Goal: Information Seeking & Learning: Compare options

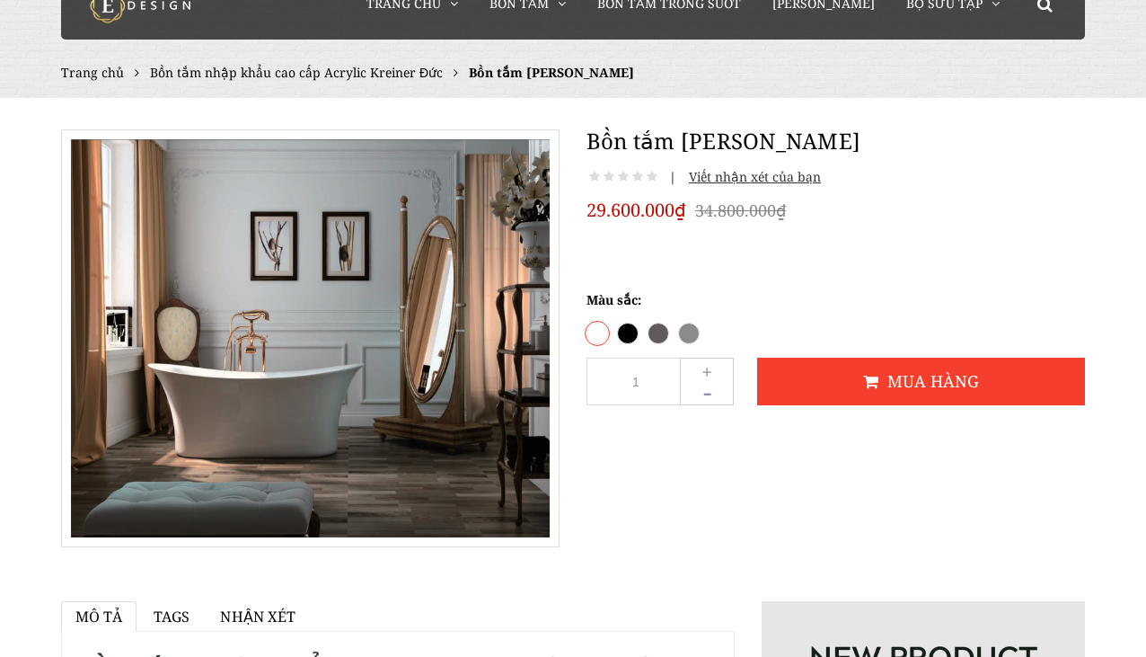
scroll to position [102, 0]
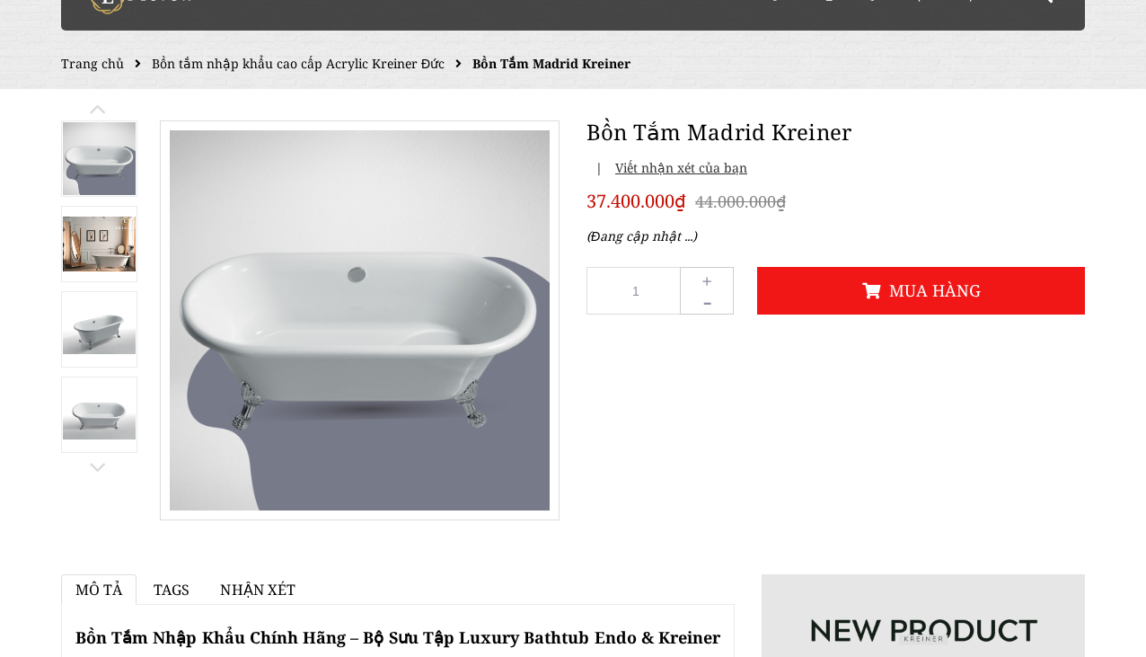
scroll to position [111, 0]
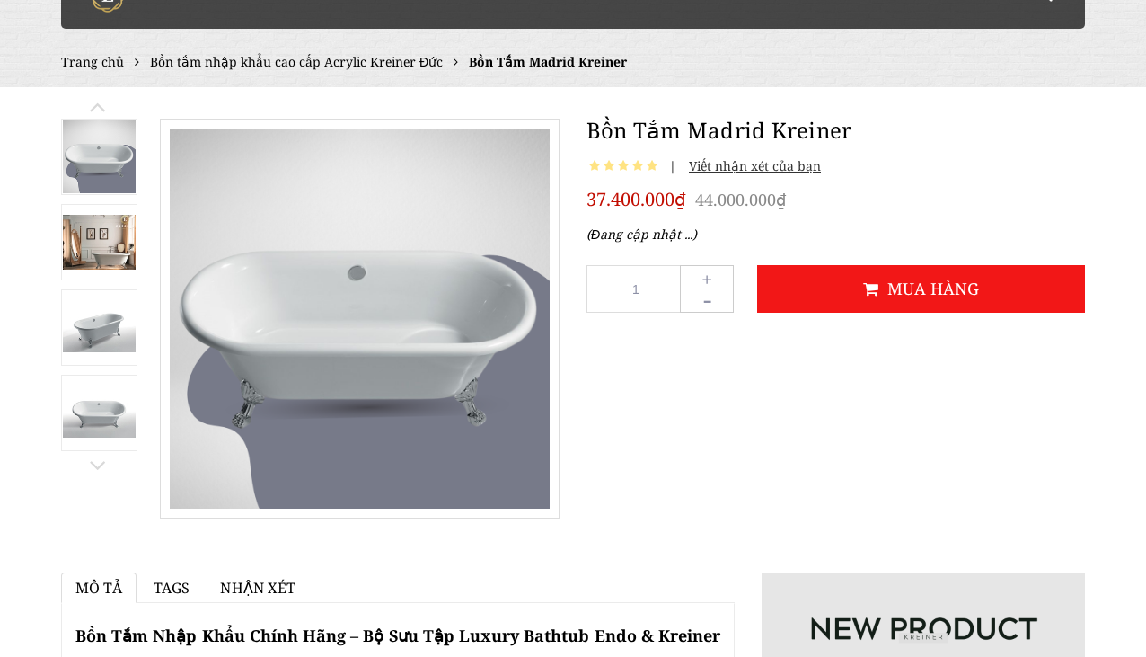
click at [103, 249] on img at bounding box center [99, 242] width 73 height 55
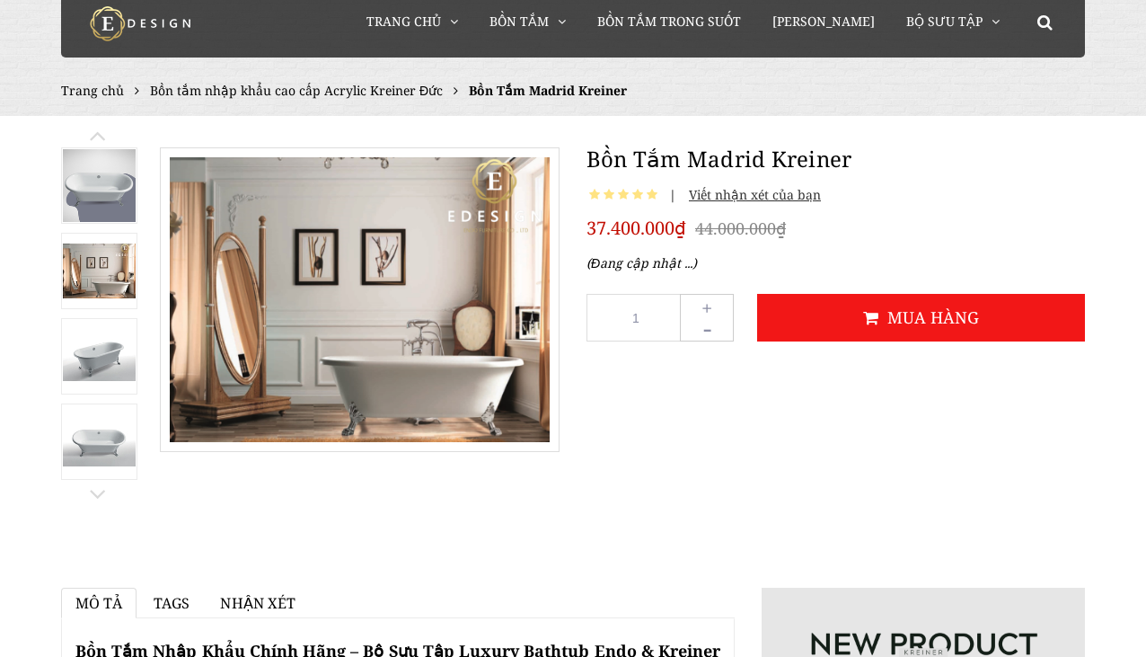
scroll to position [66, 0]
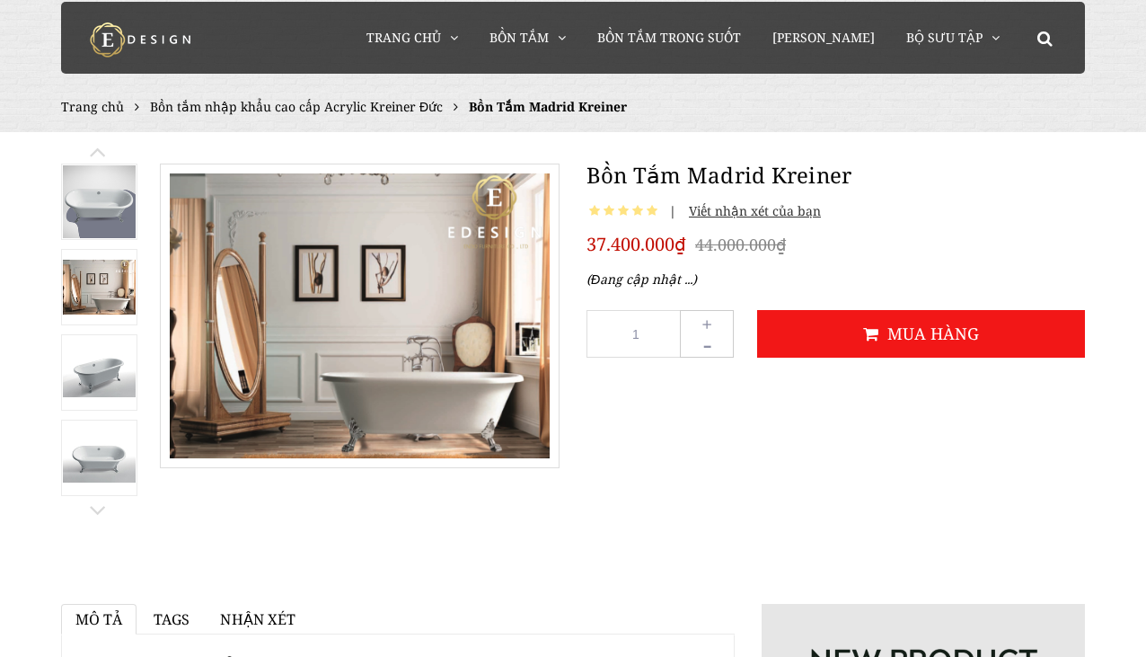
click at [106, 384] on img at bounding box center [99, 372] width 73 height 49
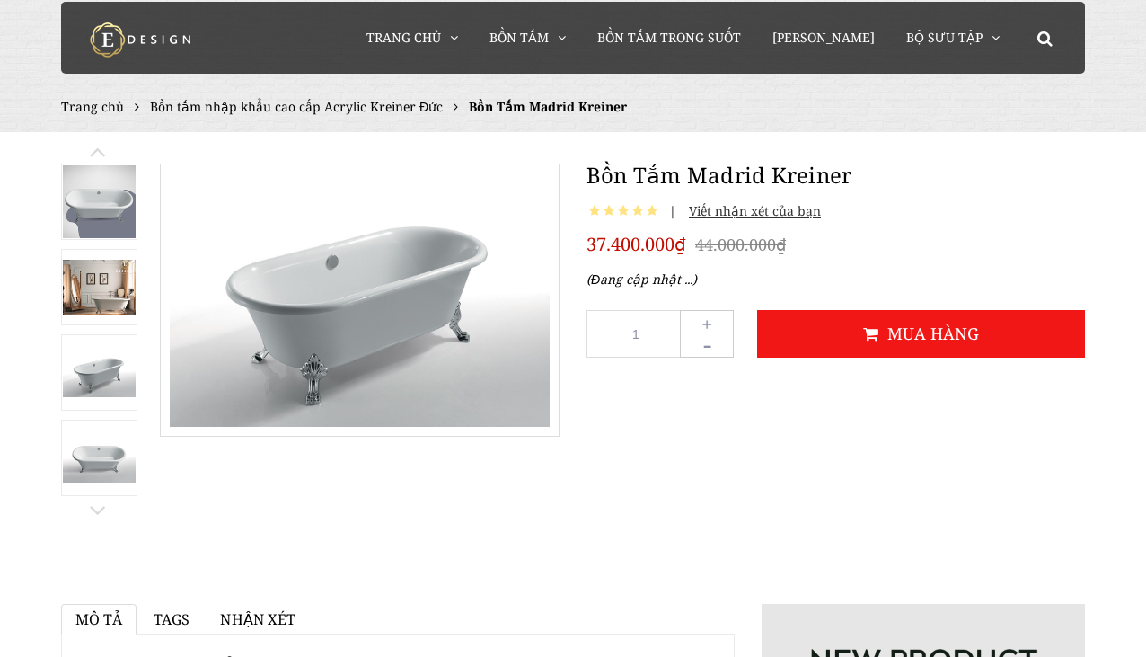
click at [110, 294] on img at bounding box center [99, 287] width 73 height 55
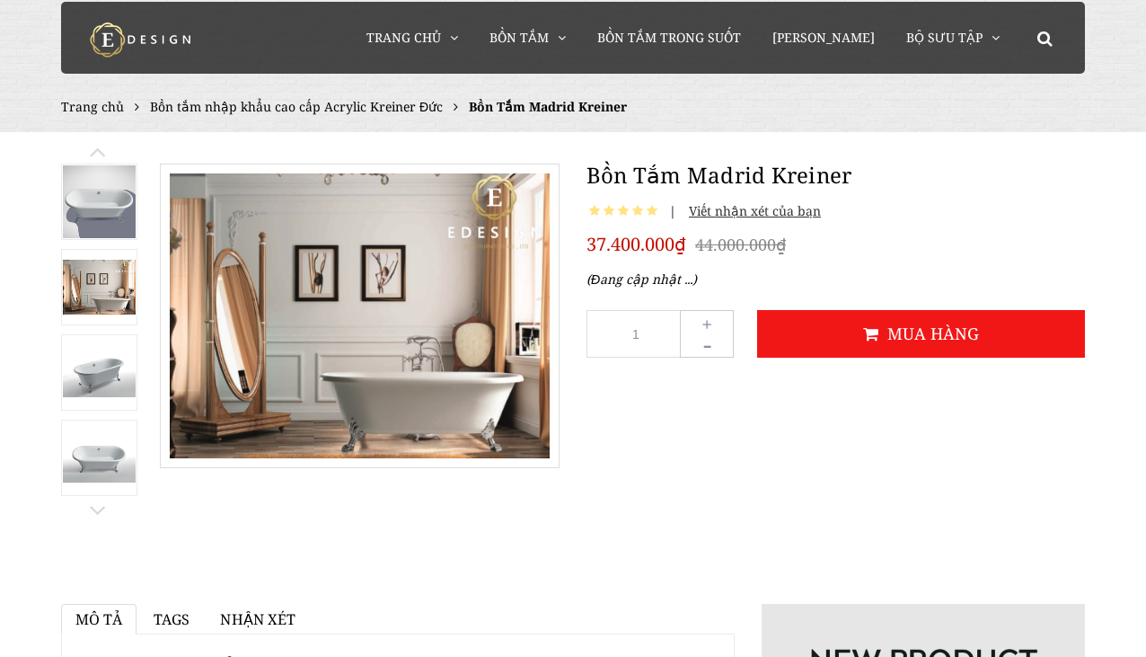
click at [94, 368] on img at bounding box center [99, 372] width 73 height 49
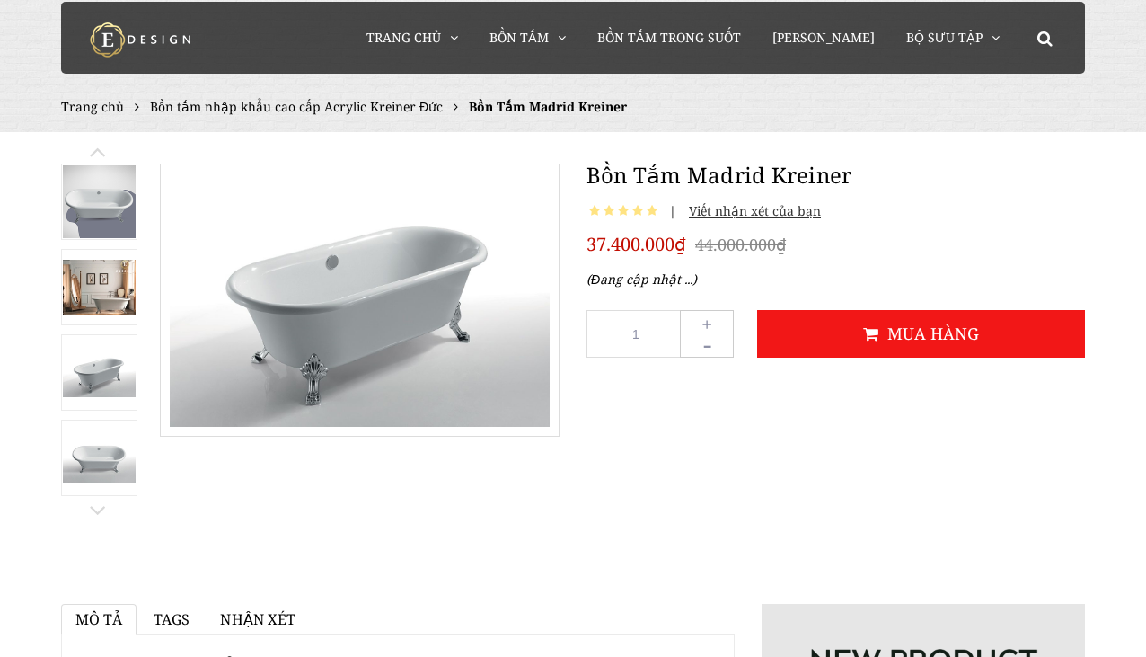
click at [113, 272] on img at bounding box center [99, 287] width 73 height 55
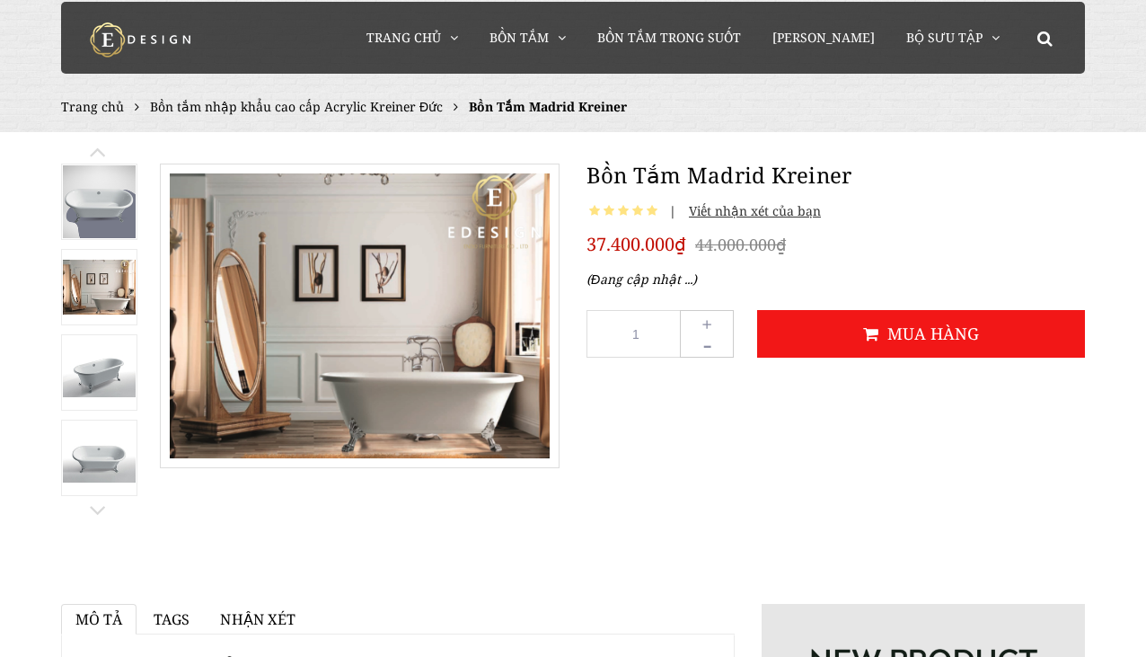
click at [121, 330] on li at bounding box center [99, 330] width 76 height 332
click at [119, 369] on img at bounding box center [99, 372] width 73 height 49
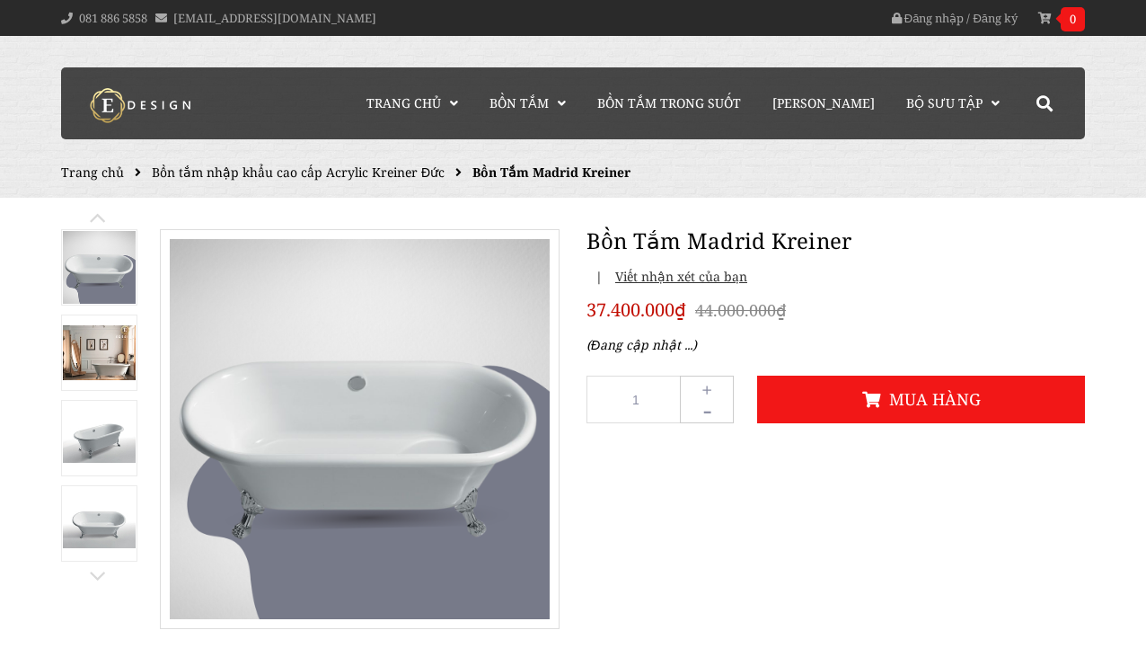
click at [88, 383] on link at bounding box center [99, 352] width 76 height 76
